Goal: Transaction & Acquisition: Purchase product/service

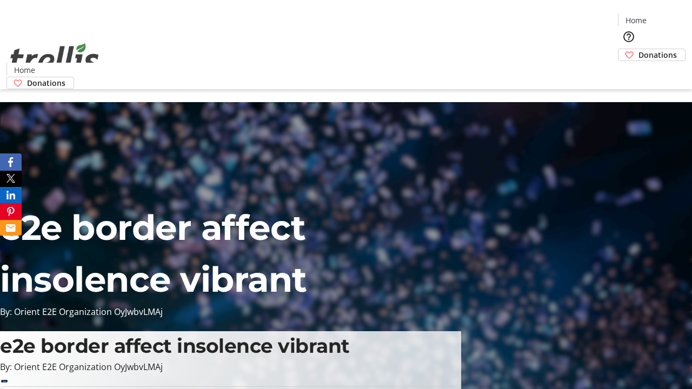
click at [639, 49] on span "Donations" at bounding box center [658, 54] width 38 height 11
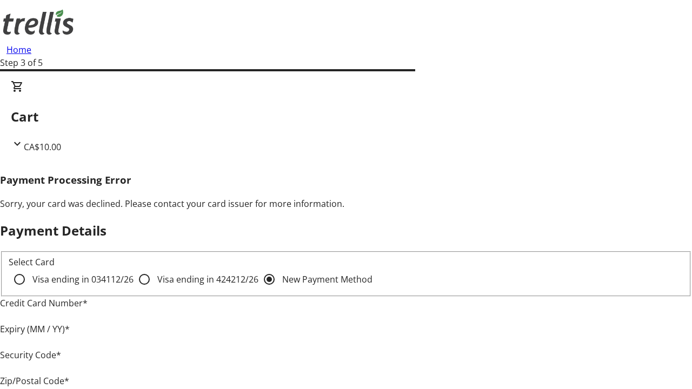
click at [134, 289] on input "Visa ending in 4242 12/26" at bounding box center [145, 280] width 22 height 22
radio input "true"
